Goal: Information Seeking & Learning: Learn about a topic

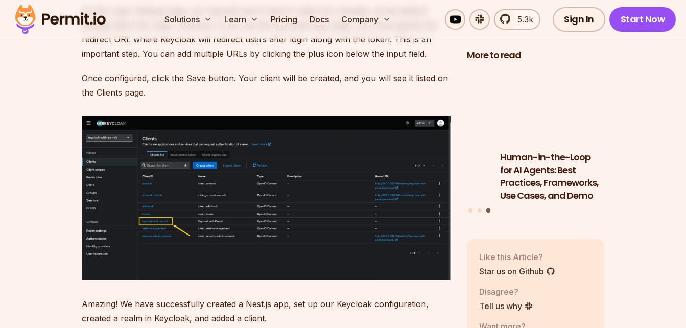
scroll to position [5245, 0]
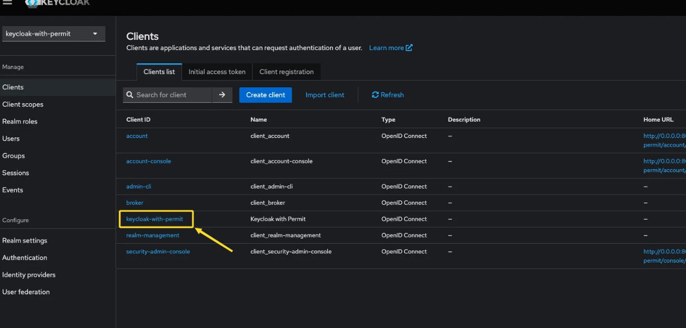
click at [127, 202] on img at bounding box center [266, 197] width 369 height 164
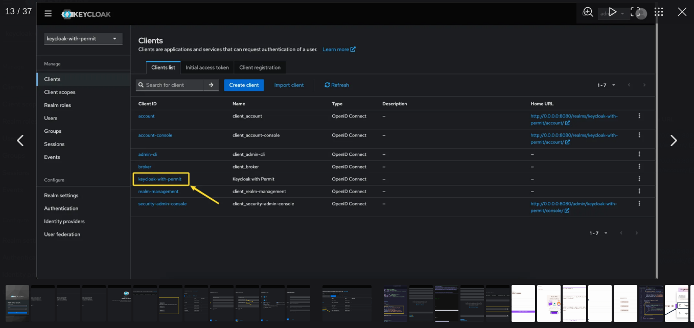
click at [395, 131] on button "You can close this modal content with the ESC key" at bounding box center [392, 127] width 11 height 11
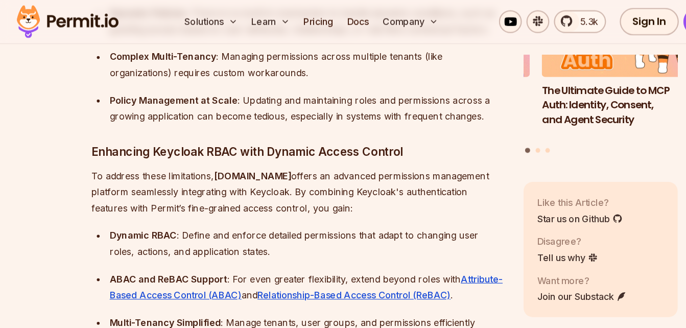
scroll to position [1470, 0]
